Goal: Task Accomplishment & Management: Manage account settings

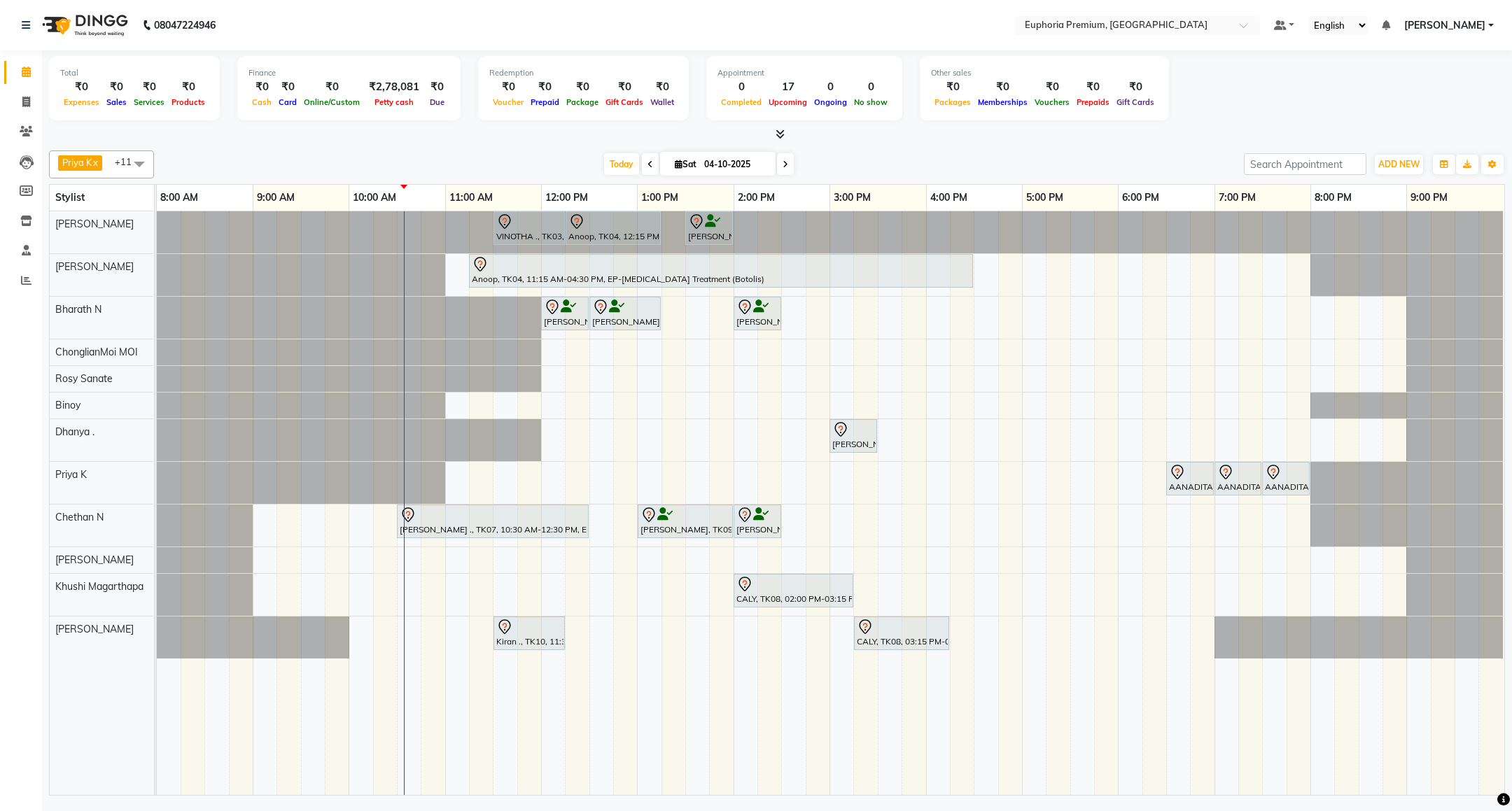
click at [1458, 18] on span "[PERSON_NAME]" at bounding box center [1444, 25] width 81 height 15
click at [1442, 94] on link "Sign out" at bounding box center [1422, 96] width 128 height 21
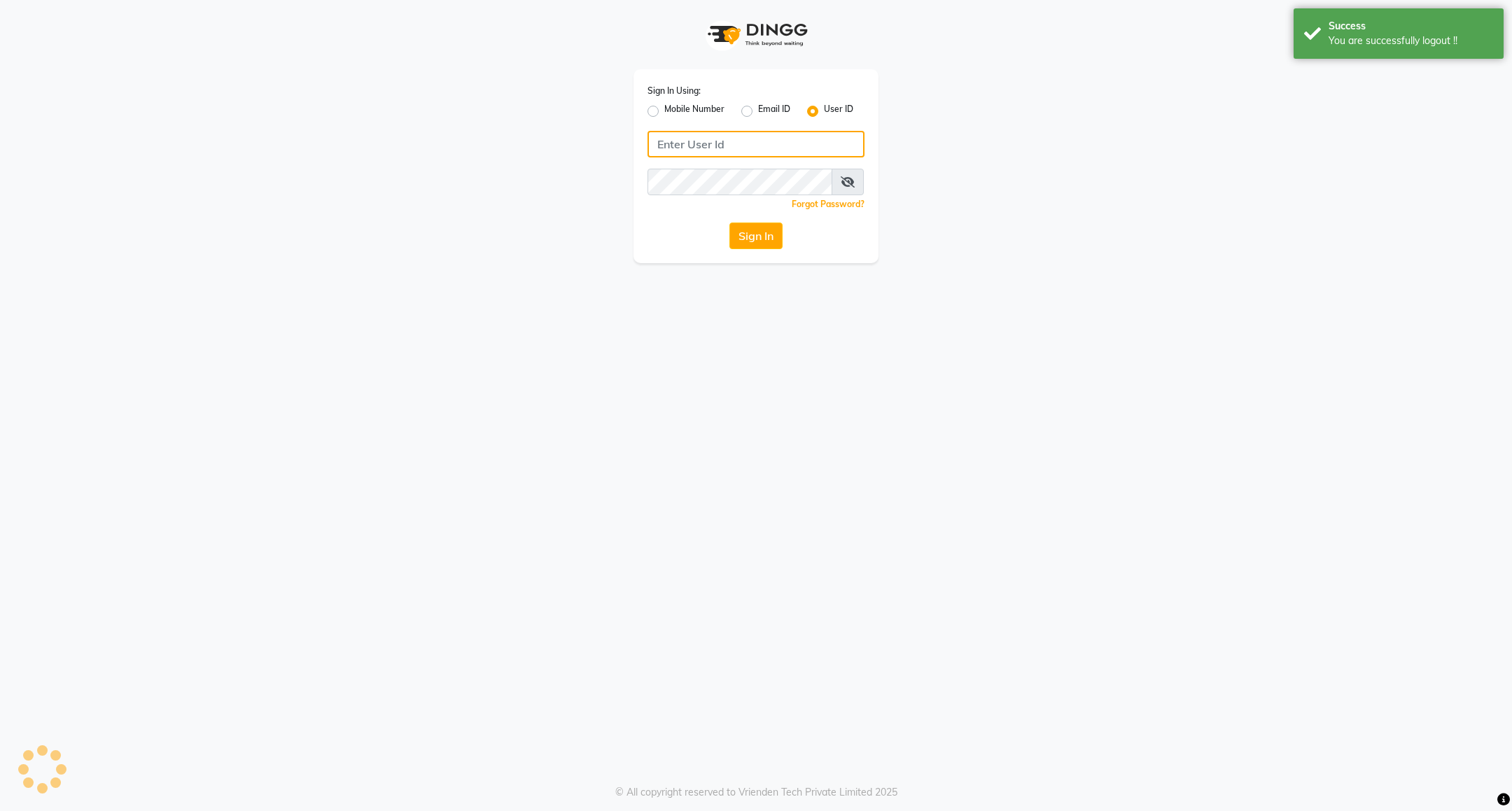
type input "7760179992"
click at [697, 106] on label "Mobile Number" at bounding box center [694, 111] width 60 height 17
click at [673, 106] on input "Mobile Number" at bounding box center [668, 107] width 9 height 9
radio input "true"
radio input "false"
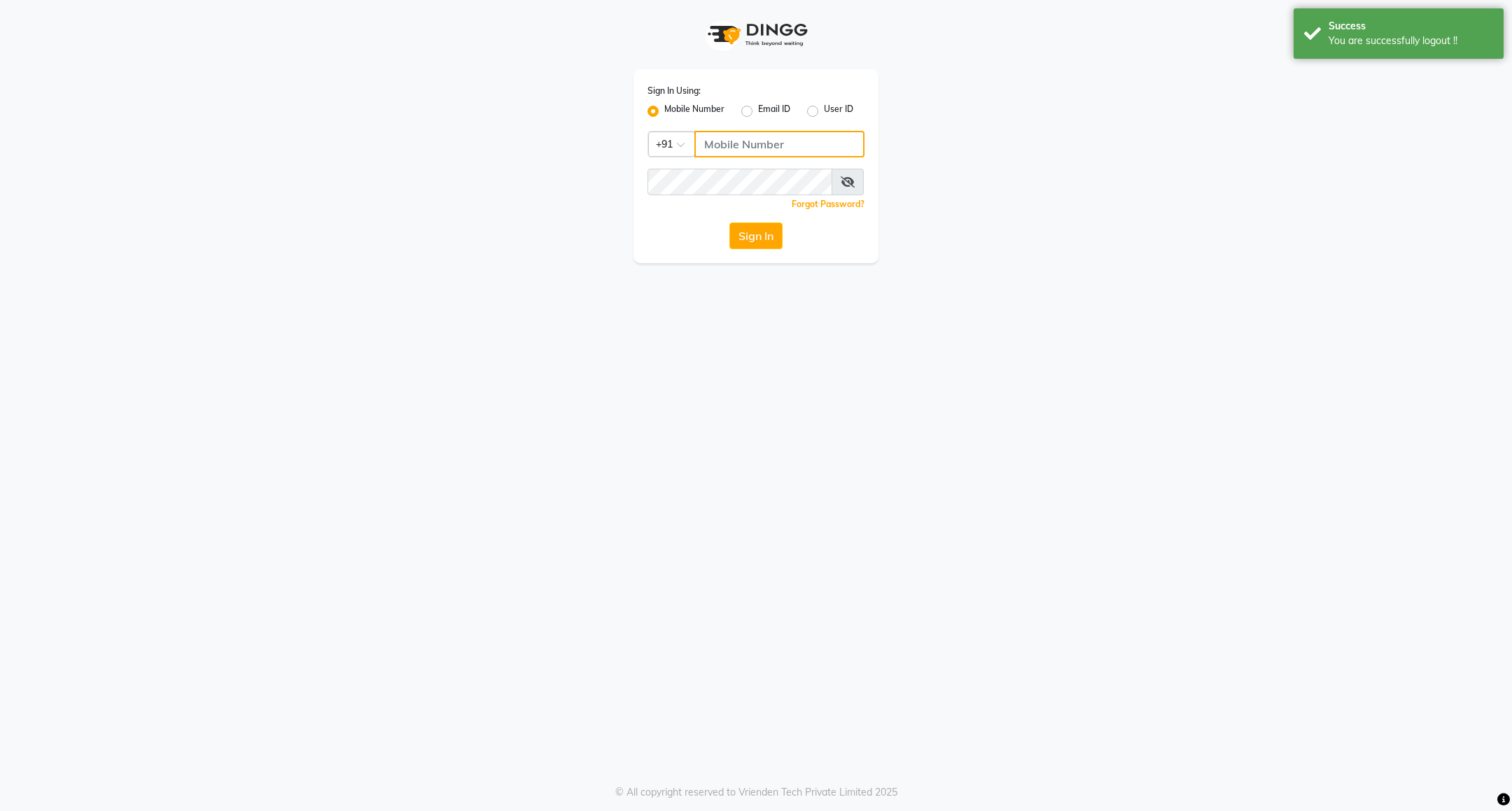
click at [704, 149] on input "Username" at bounding box center [780, 144] width 170 height 26
type input "8884568139"
click at [757, 242] on button "Sign In" at bounding box center [756, 236] width 53 height 26
